Goal: Transaction & Acquisition: Purchase product/service

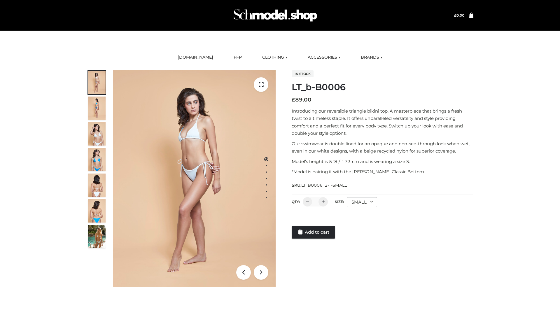
click at [314, 232] on link "Add to cart" at bounding box center [313, 232] width 43 height 13
